Goal: Task Accomplishment & Management: Manage account settings

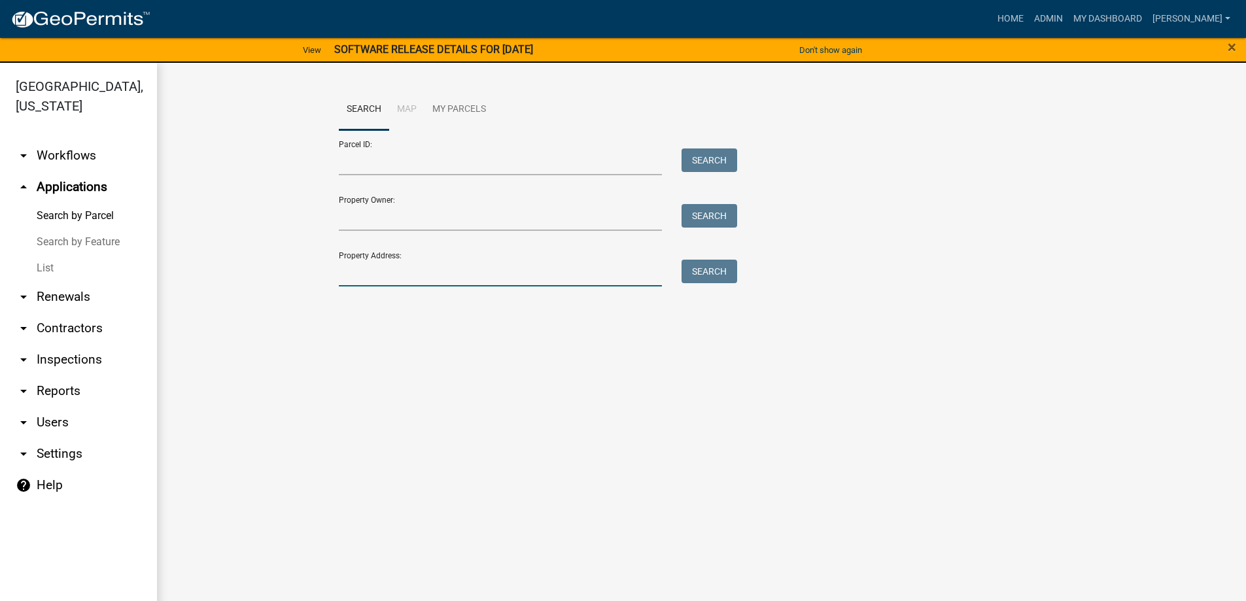
click at [403, 277] on input "Property Address:" at bounding box center [501, 273] width 324 height 27
type input "1420"
click at [713, 279] on button "Search" at bounding box center [709, 272] width 56 height 24
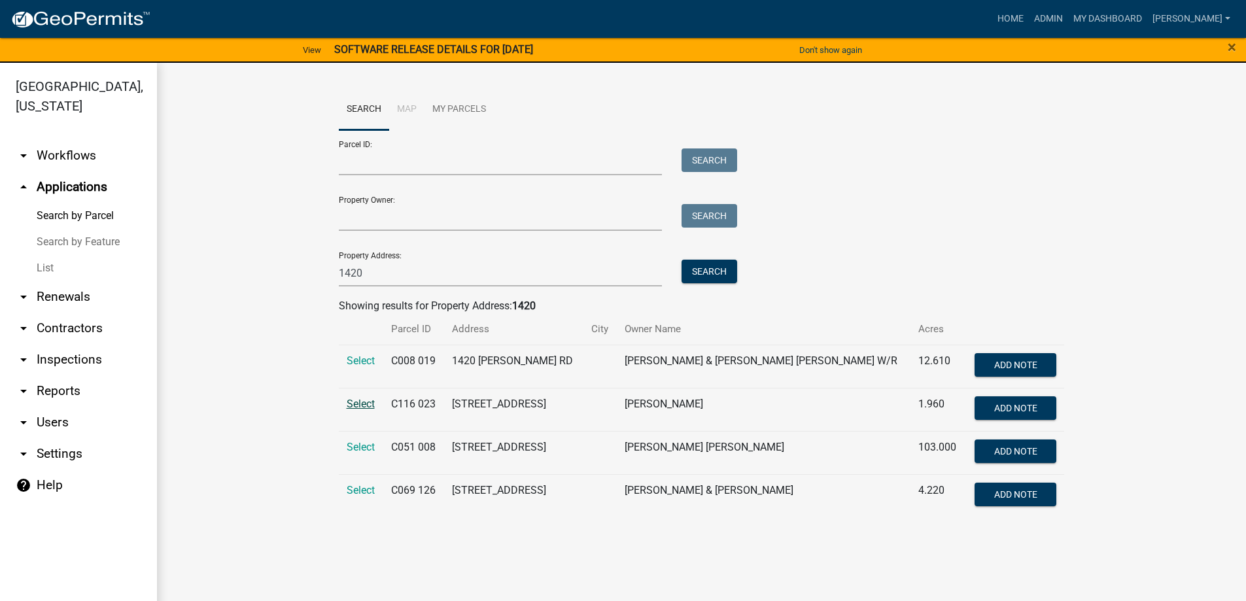
click at [358, 404] on span "Select" at bounding box center [361, 404] width 28 height 12
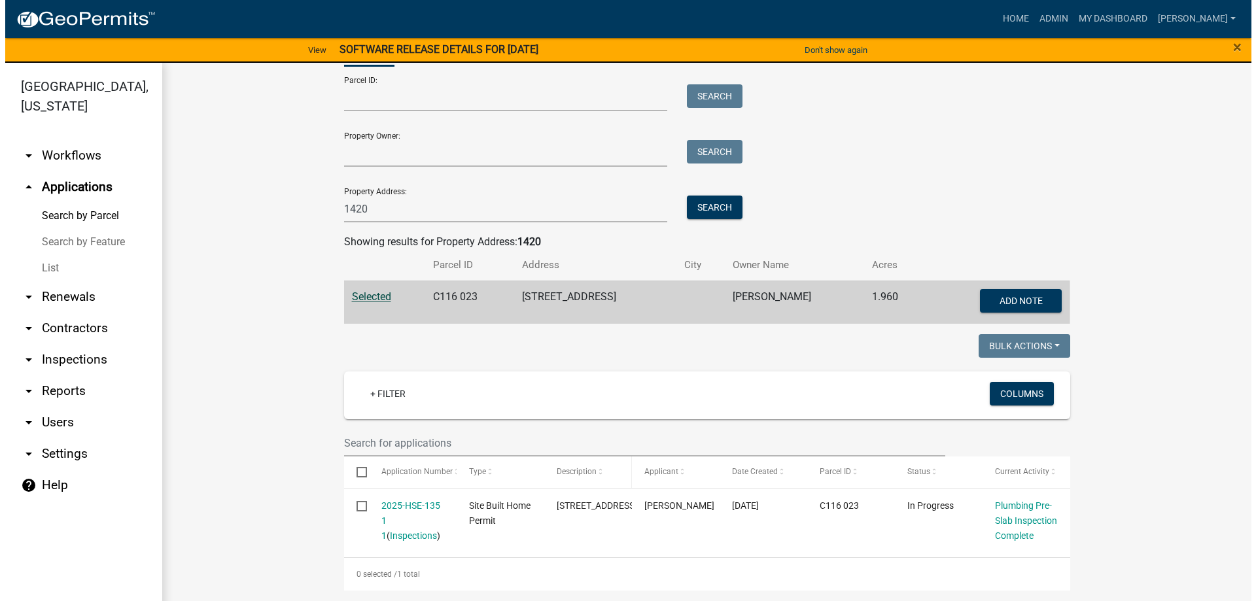
scroll to position [79, 0]
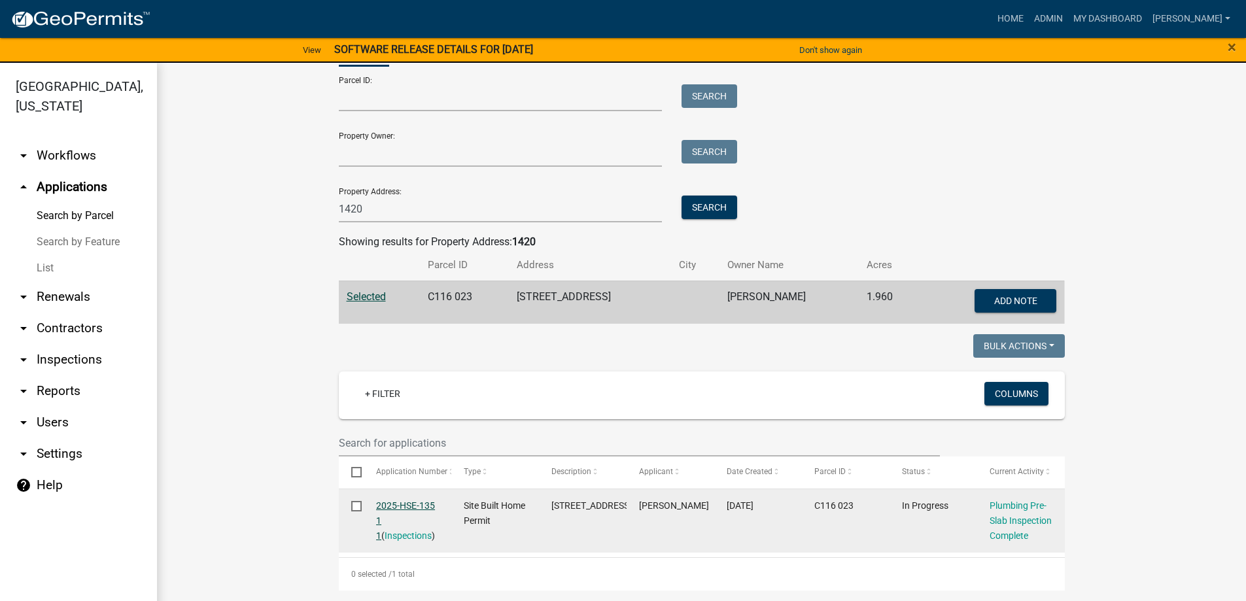
click at [404, 500] on link "2025-HSE-135 1 1" at bounding box center [405, 520] width 59 height 41
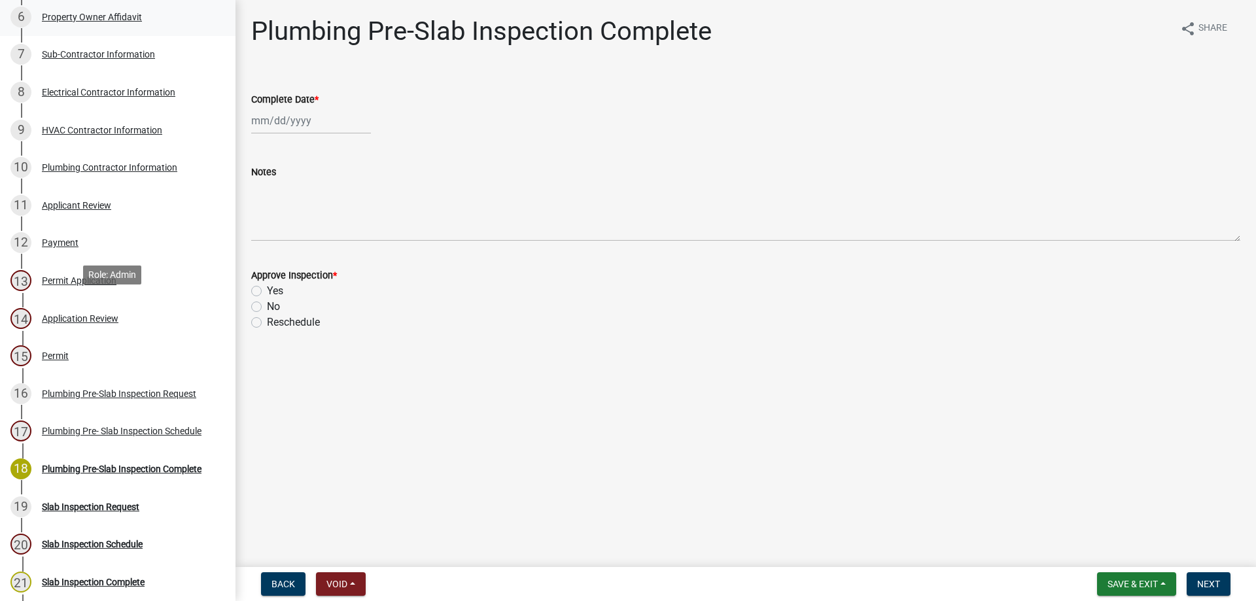
scroll to position [458, 0]
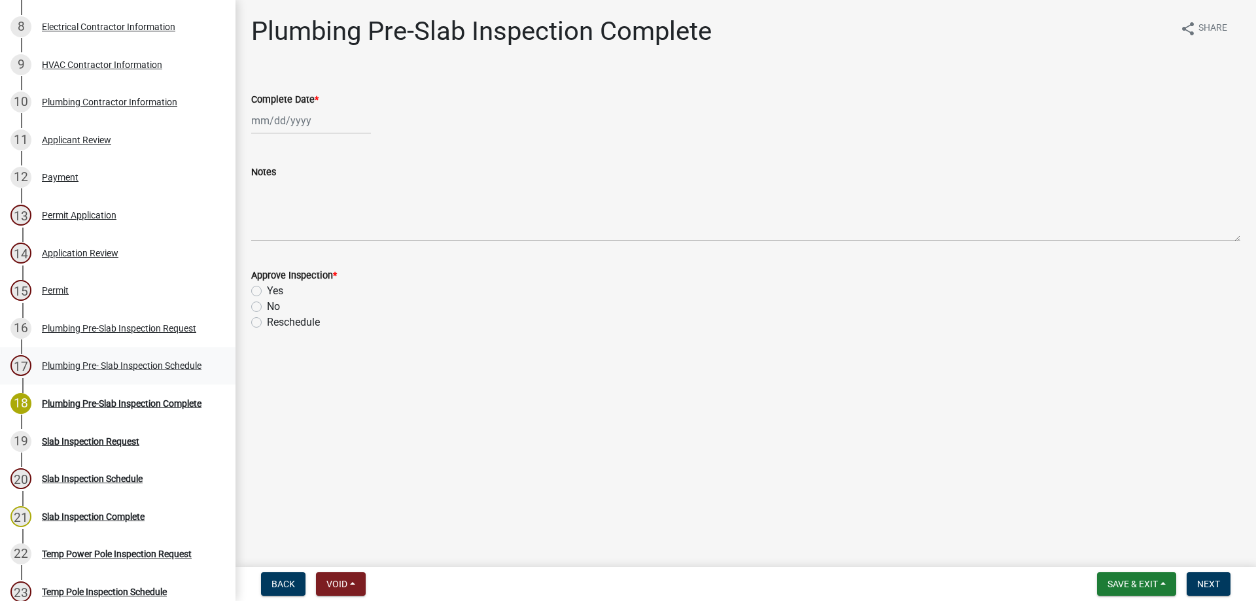
click at [142, 361] on div "Plumbing Pre- Slab Inspection Schedule" at bounding box center [122, 365] width 160 height 9
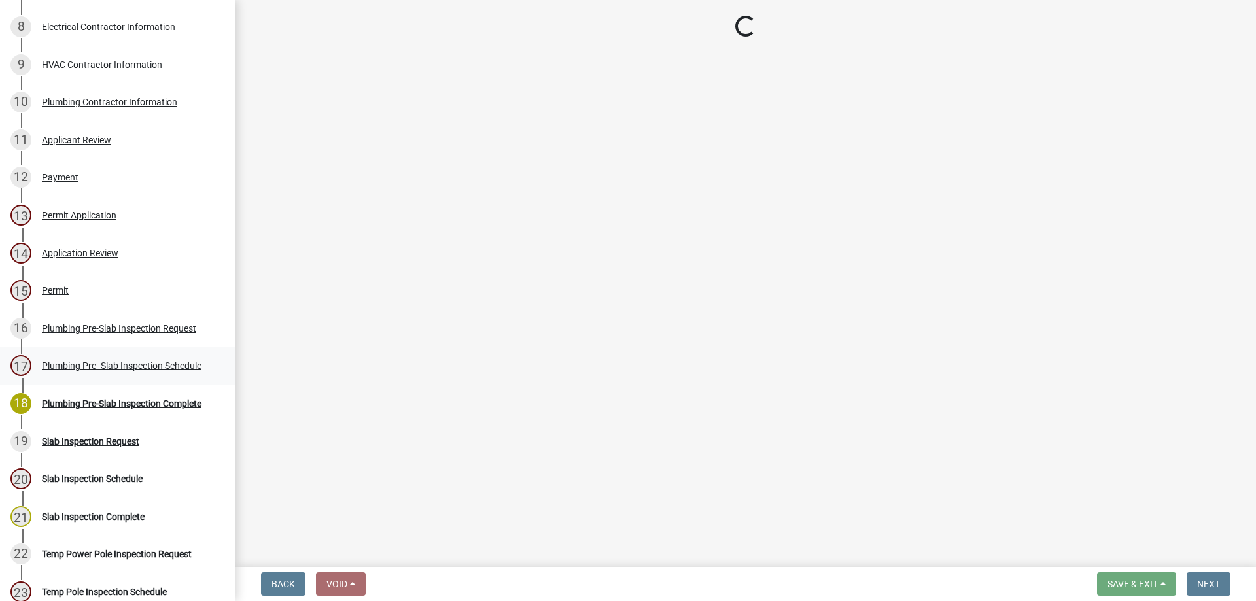
select select "a844a88f-ba44-4800-9e08-05e10520dbf6"
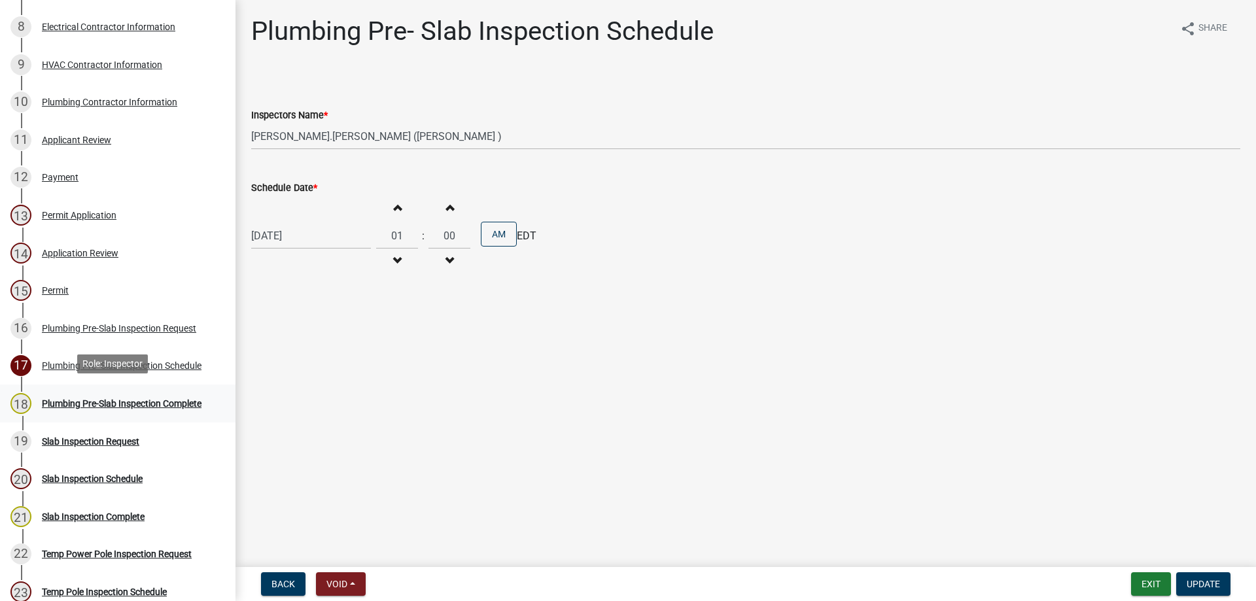
click at [163, 404] on div "Plumbing Pre-Slab Inspection Complete" at bounding box center [122, 403] width 160 height 9
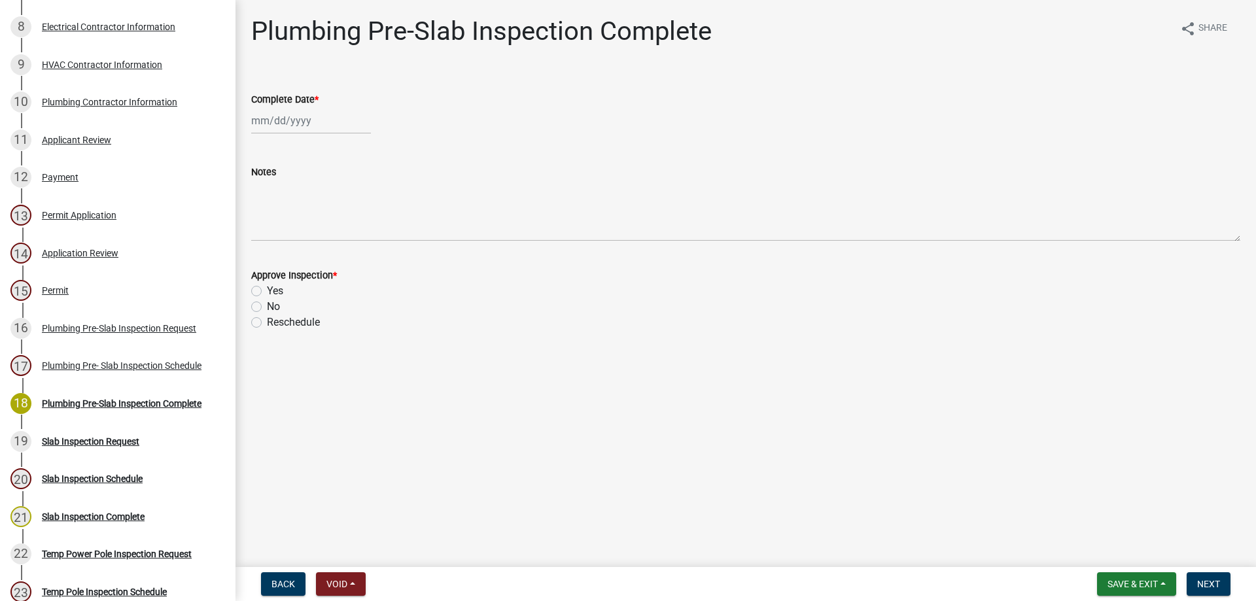
click at [320, 121] on div at bounding box center [311, 120] width 120 height 27
select select "10"
select select "2025"
click at [423, 277] on div "Approve Inspection *" at bounding box center [745, 275] width 989 height 16
click at [260, 124] on div at bounding box center [311, 120] width 120 height 27
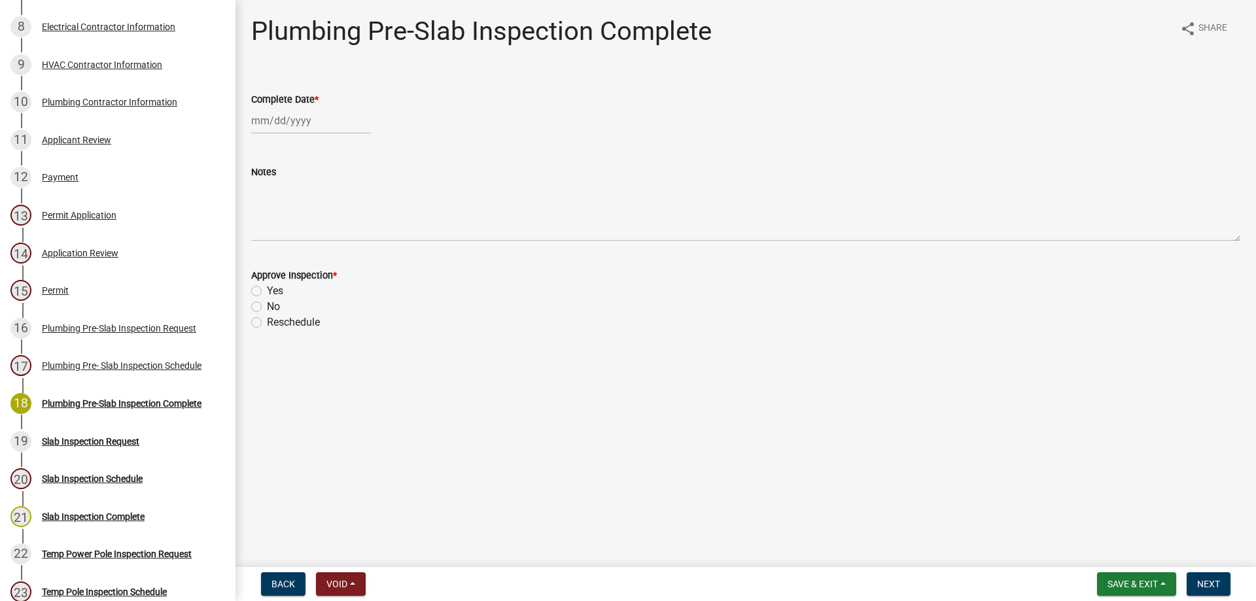
select select "10"
select select "2025"
click at [308, 208] on div "8" at bounding box center [306, 211] width 21 height 21
type input "[DATE]"
click at [267, 324] on label "Reschedule" at bounding box center [293, 323] width 53 height 16
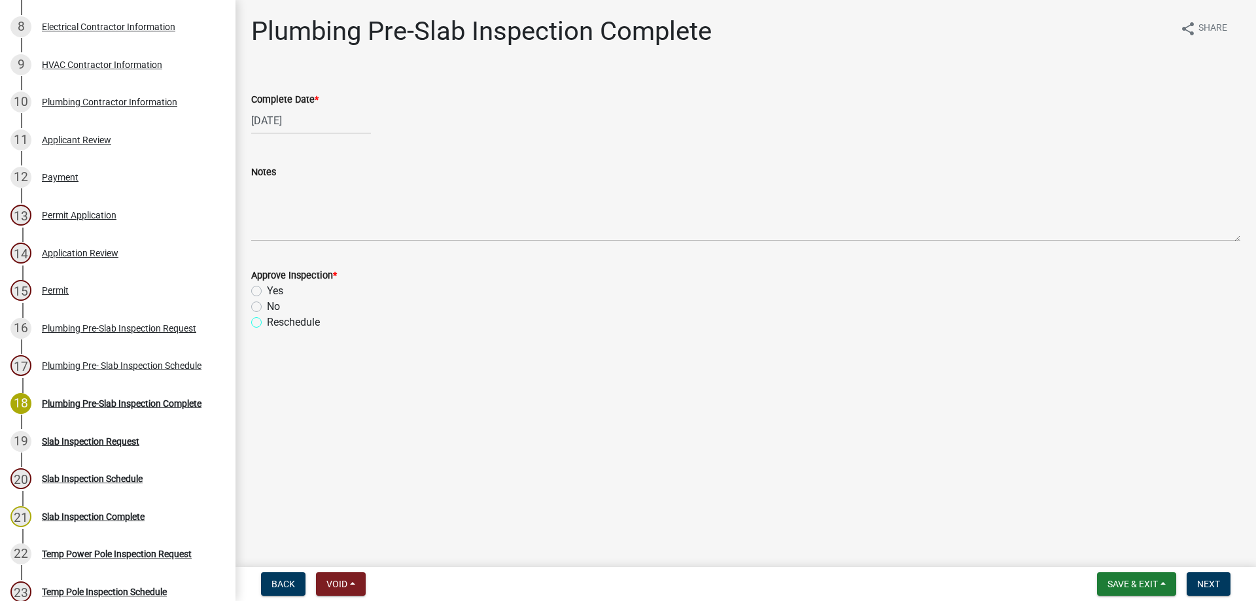
click at [267, 323] on input "Reschedule" at bounding box center [271, 319] width 9 height 9
radio input "true"
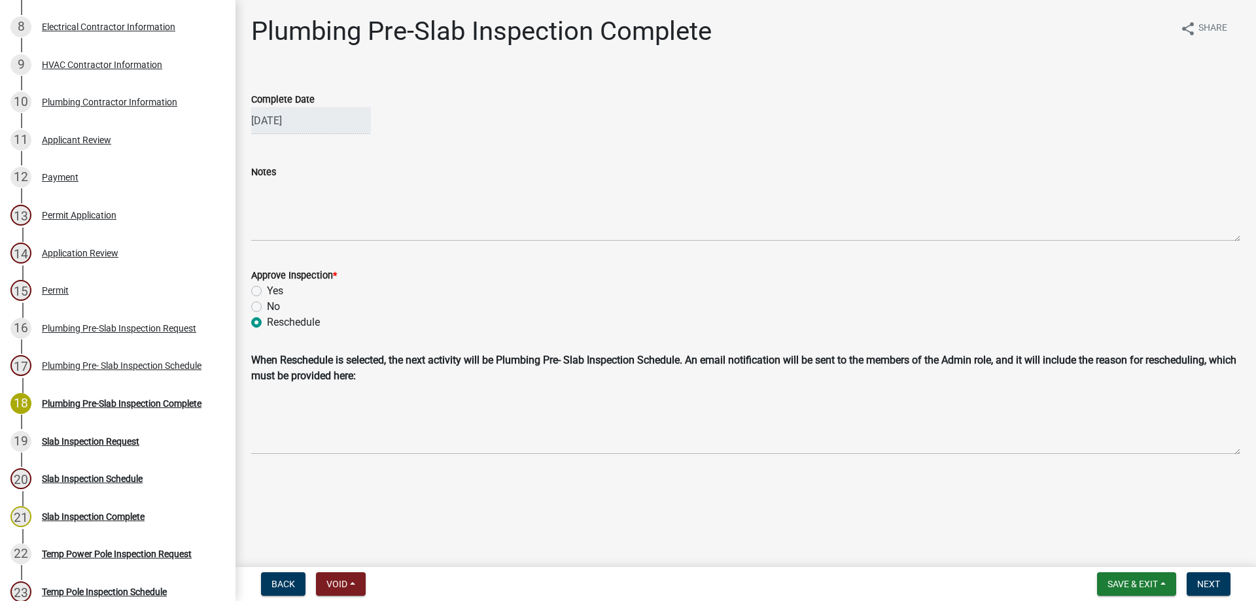
click at [267, 307] on label "No" at bounding box center [273, 307] width 13 height 16
click at [267, 307] on input "No" at bounding box center [271, 303] width 9 height 9
radio input "true"
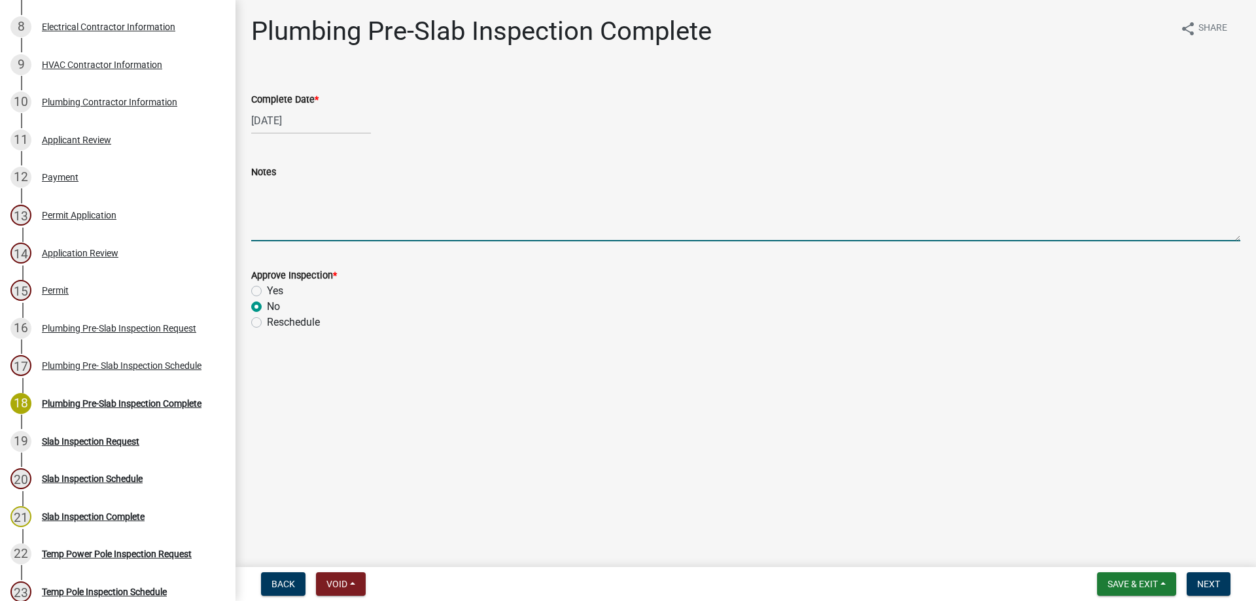
click at [319, 216] on textarea "Notes" at bounding box center [745, 210] width 989 height 61
type textarea "Failed footer inspection"
click at [1203, 587] on span "Next" at bounding box center [1208, 584] width 23 height 10
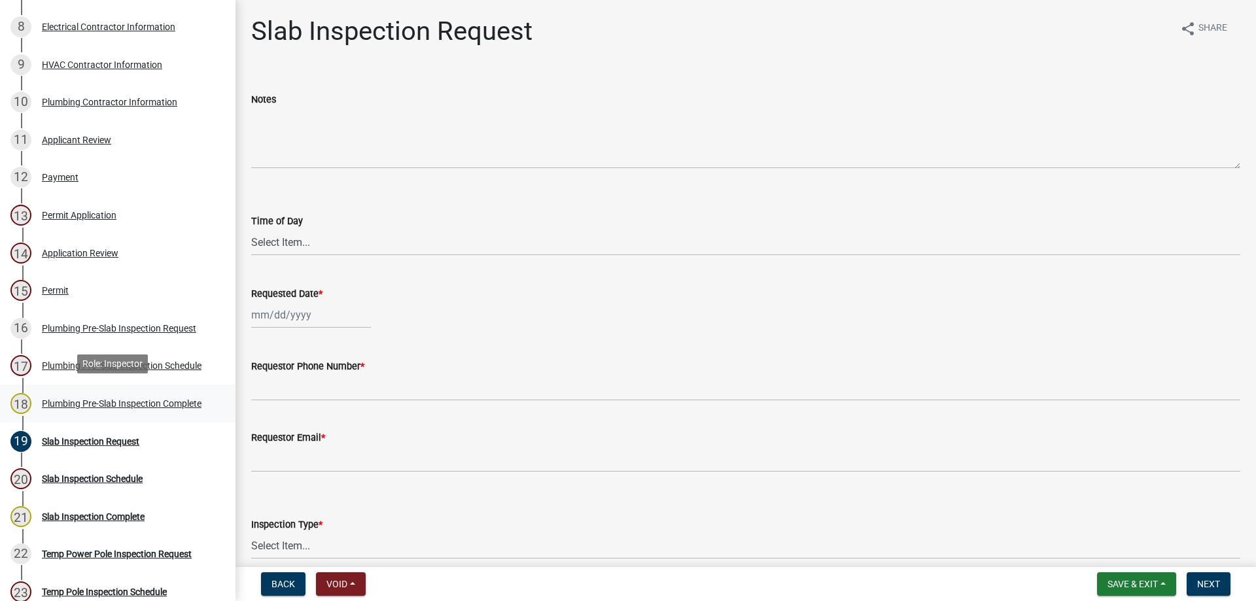
click at [152, 399] on div "Plumbing Pre-Slab Inspection Complete" at bounding box center [122, 403] width 160 height 9
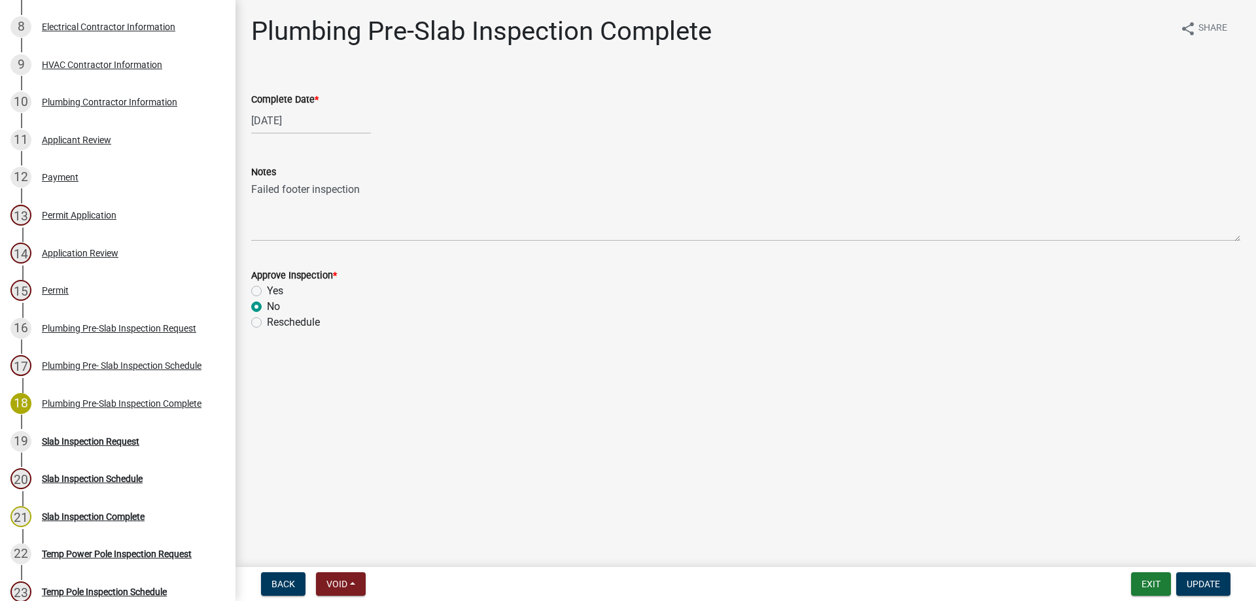
click at [267, 323] on label "Reschedule" at bounding box center [293, 323] width 53 height 16
click at [267, 323] on input "Reschedule" at bounding box center [271, 319] width 9 height 9
radio input "true"
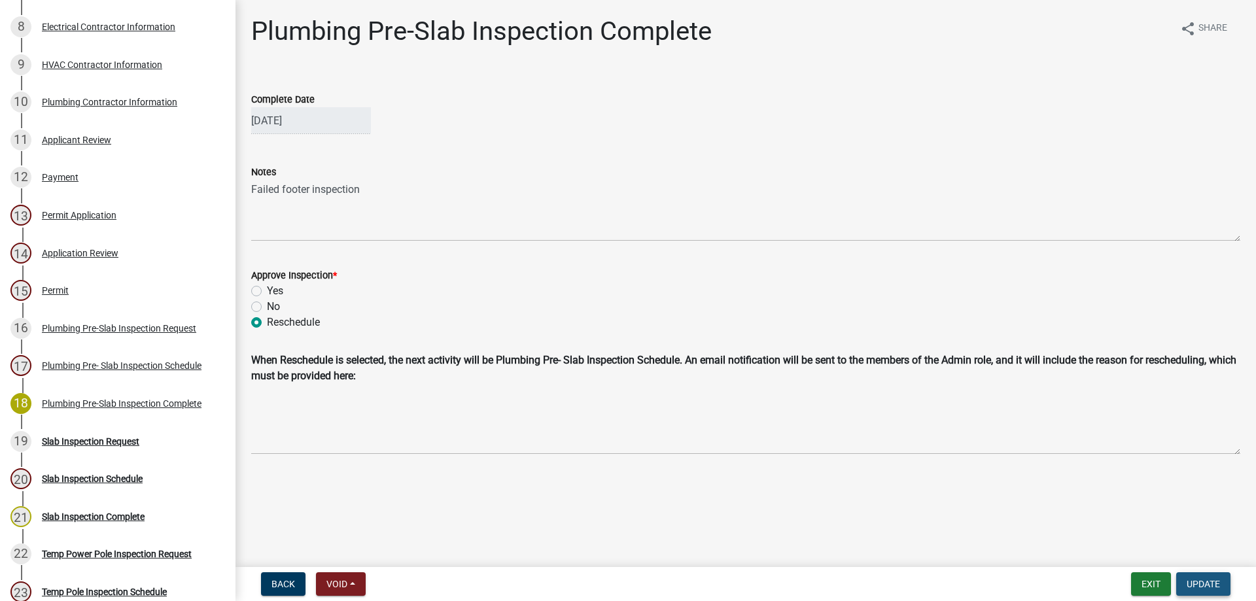
click at [1201, 583] on span "Update" at bounding box center [1202, 584] width 33 height 10
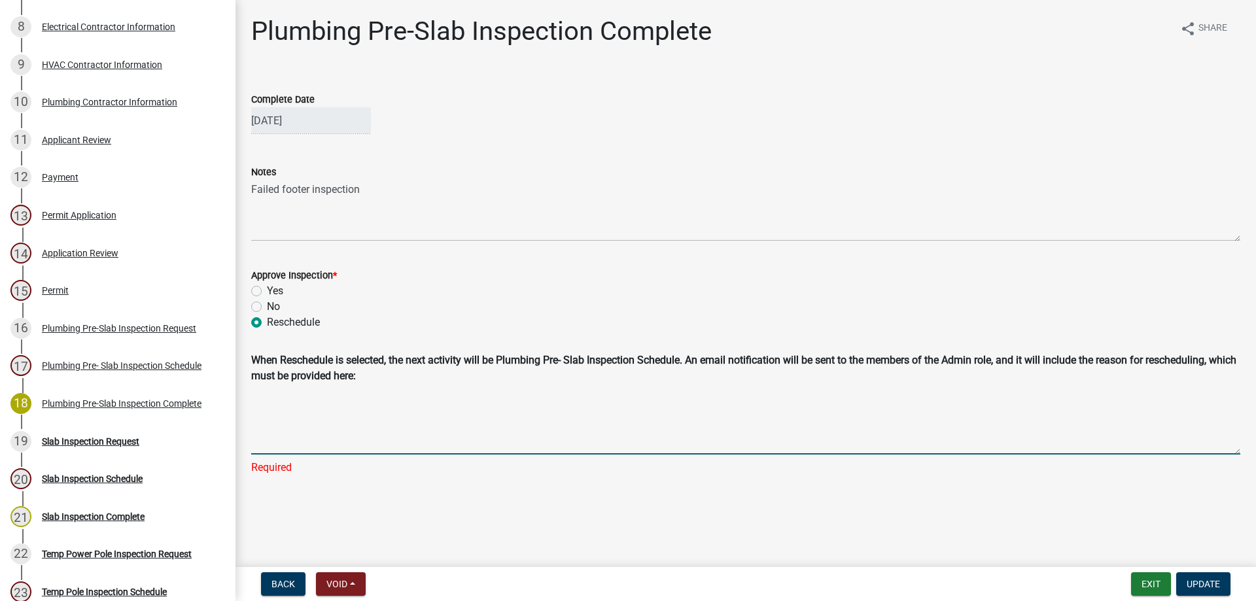
click at [308, 447] on textarea "Reschedule Reason" at bounding box center [745, 421] width 989 height 65
type textarea "Failed footer inspection"
click at [1193, 580] on span "Update" at bounding box center [1202, 584] width 33 height 10
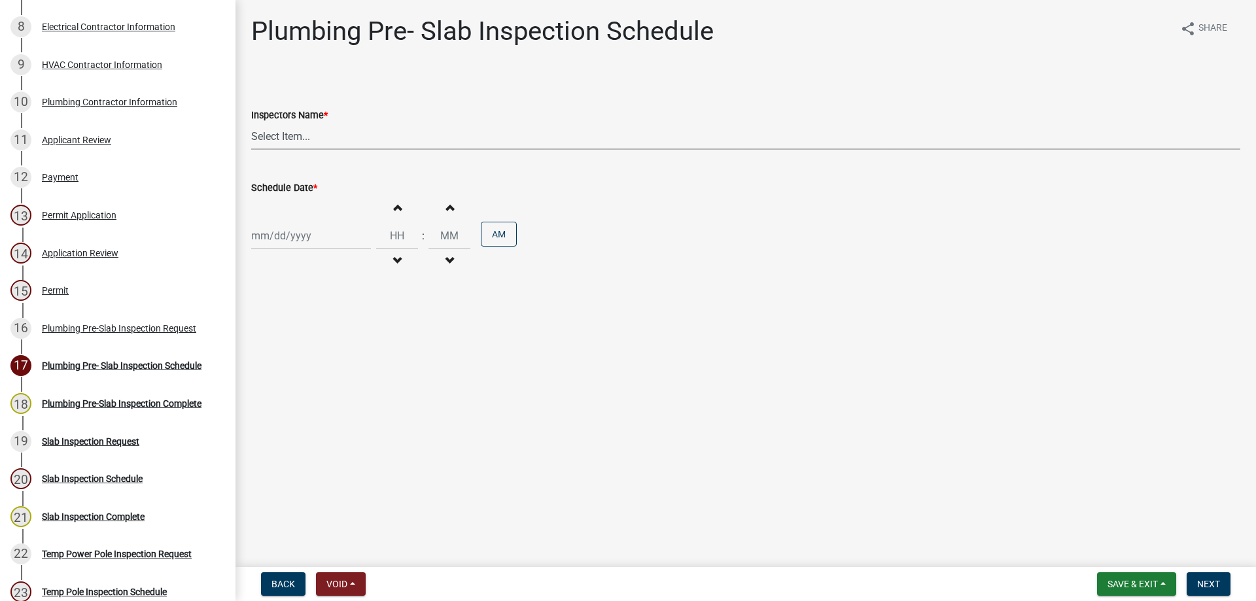
click at [317, 137] on select "Select Item... [PERSON_NAME].[PERSON_NAME] ([PERSON_NAME] )" at bounding box center [745, 136] width 989 height 27
select select "a844a88f-ba44-4800-9e08-05e10520dbf6"
click at [251, 123] on select "Select Item... [PERSON_NAME].[PERSON_NAME] ([PERSON_NAME] )" at bounding box center [745, 136] width 989 height 27
select select "10"
select select "2025"
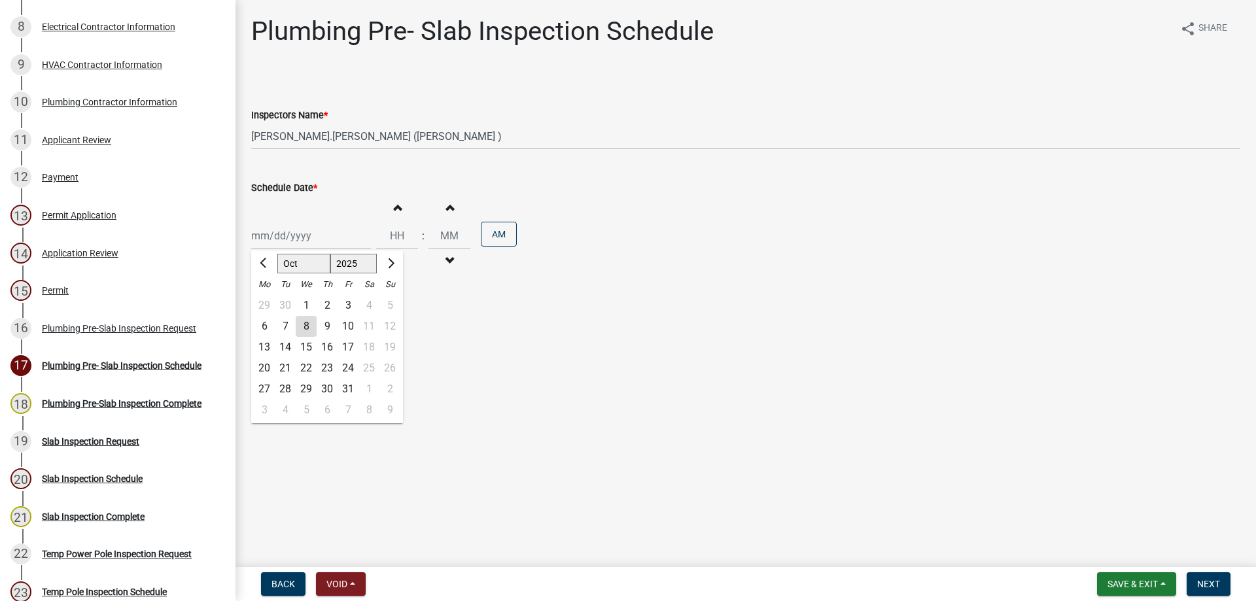
click at [302, 239] on div "[PERSON_NAME] Feb Mar Apr [PERSON_NAME][DATE] Oct Nov [DATE] 1526 1527 1528 152…" at bounding box center [311, 235] width 120 height 27
click at [324, 325] on div "9" at bounding box center [327, 326] width 21 height 21
type input "[DATE]"
click at [394, 204] on span "button" at bounding box center [397, 207] width 7 height 10
type input "01"
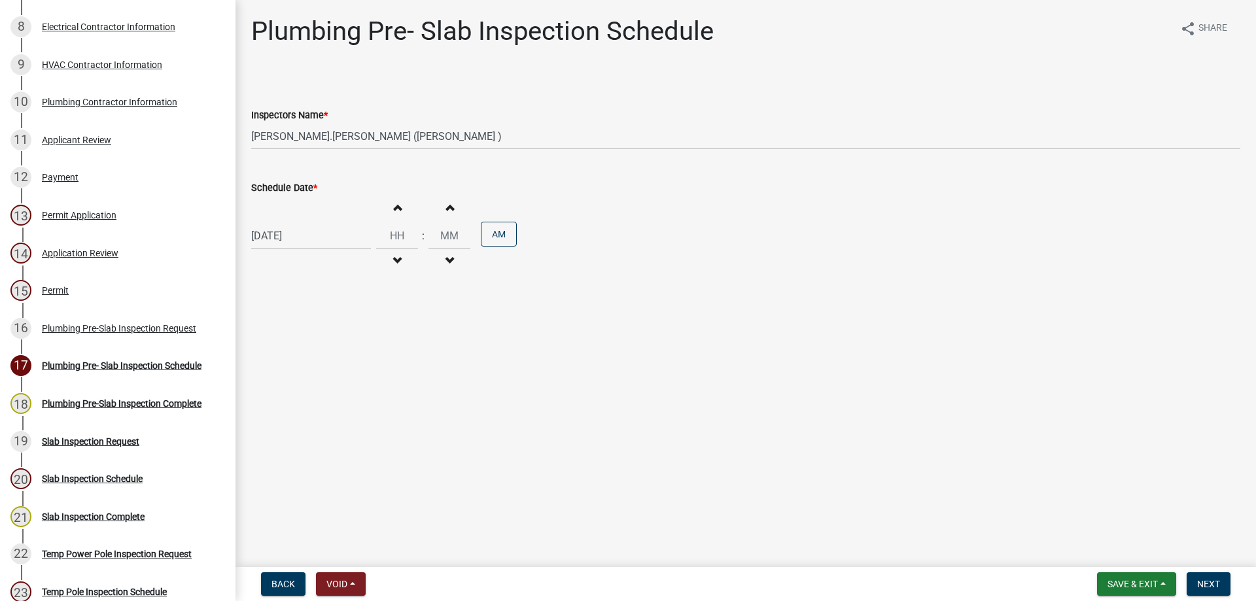
type input "00"
click at [394, 204] on span "button" at bounding box center [397, 207] width 7 height 10
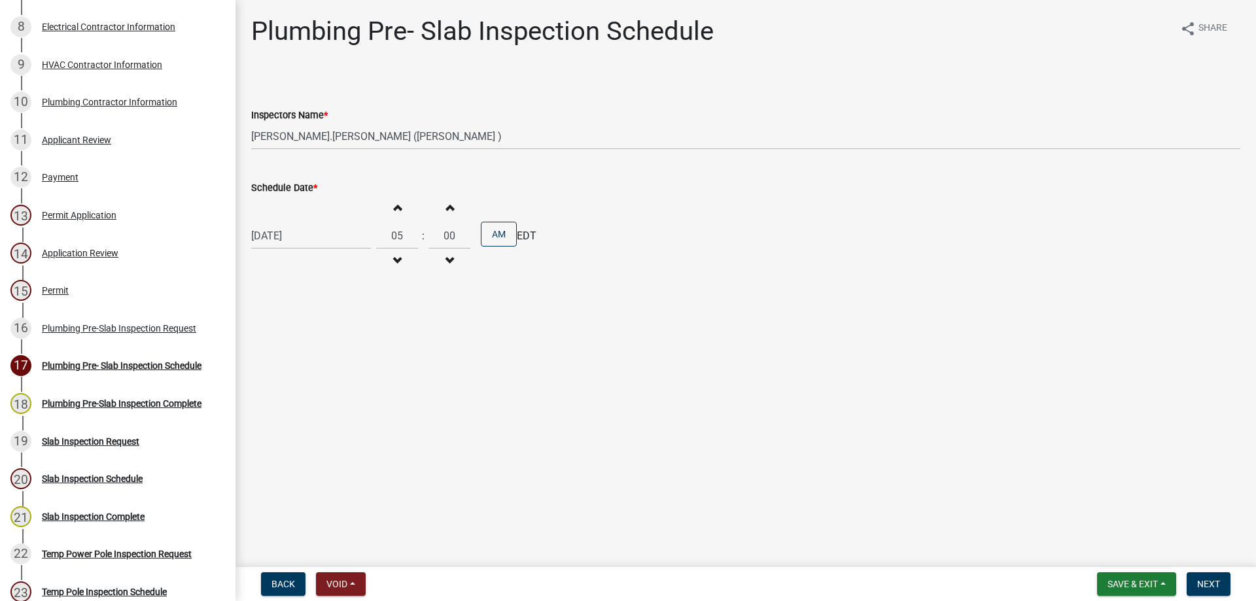
click at [394, 204] on span "button" at bounding box center [397, 207] width 7 height 10
click at [394, 256] on span "button" at bounding box center [397, 261] width 7 height 10
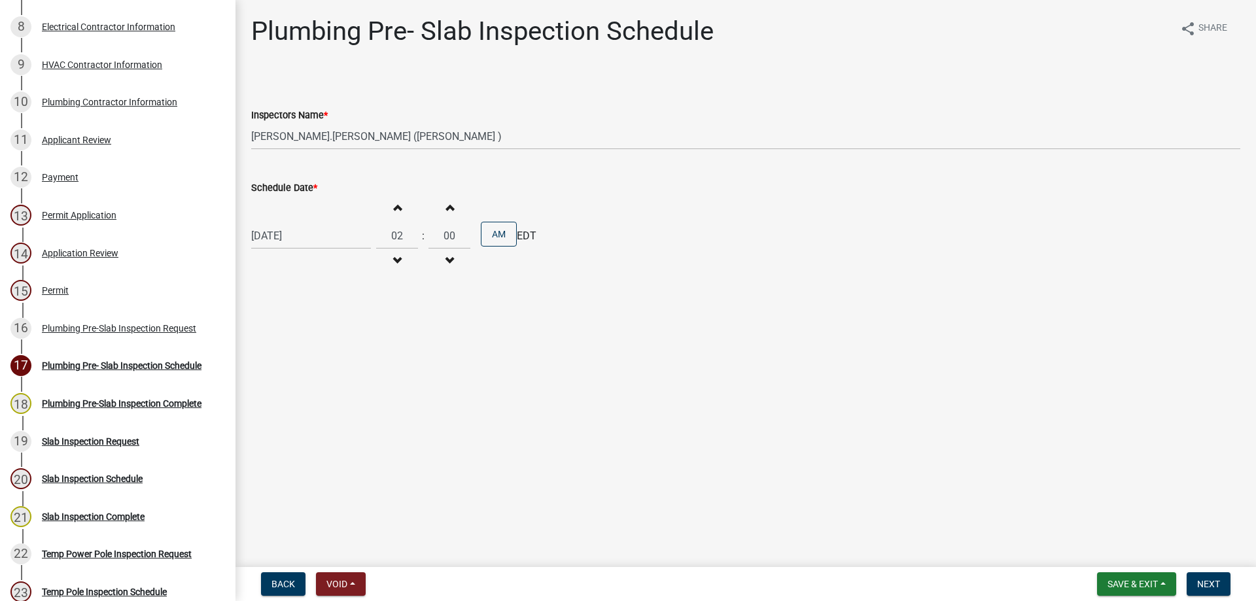
click at [394, 256] on span "button" at bounding box center [397, 261] width 7 height 10
type input "01"
click at [481, 239] on button "AM" at bounding box center [499, 234] width 36 height 25
click at [1210, 582] on span "Next" at bounding box center [1208, 584] width 23 height 10
